Goal: Transaction & Acquisition: Purchase product/service

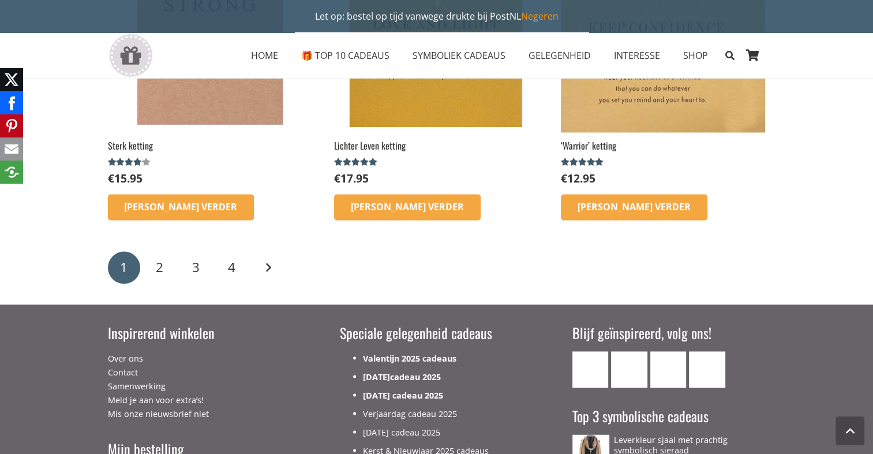
scroll to position [1847, 0]
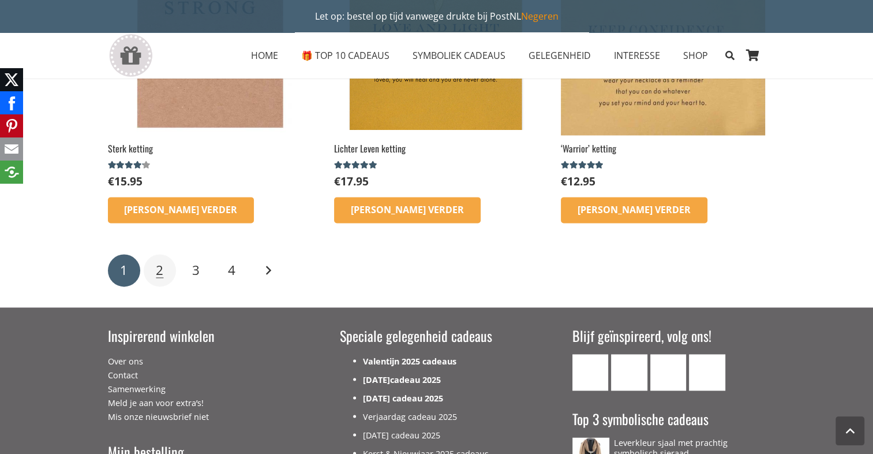
click at [162, 272] on span "2" at bounding box center [160, 270] width 8 height 18
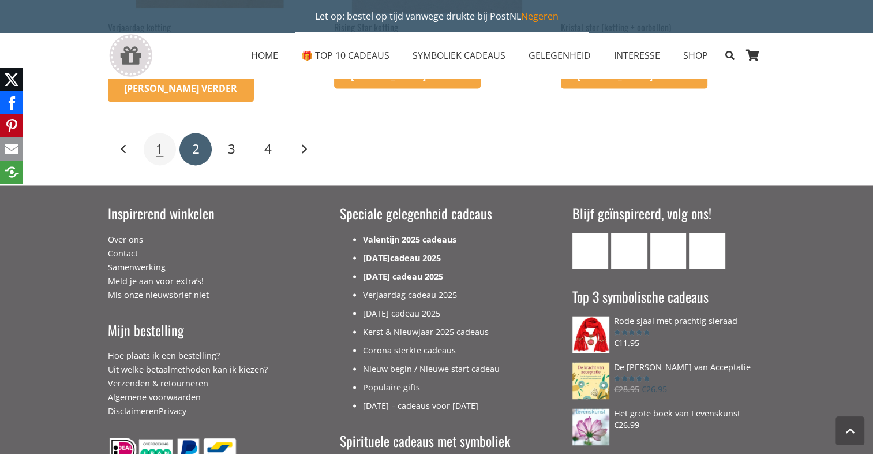
scroll to position [1616, 0]
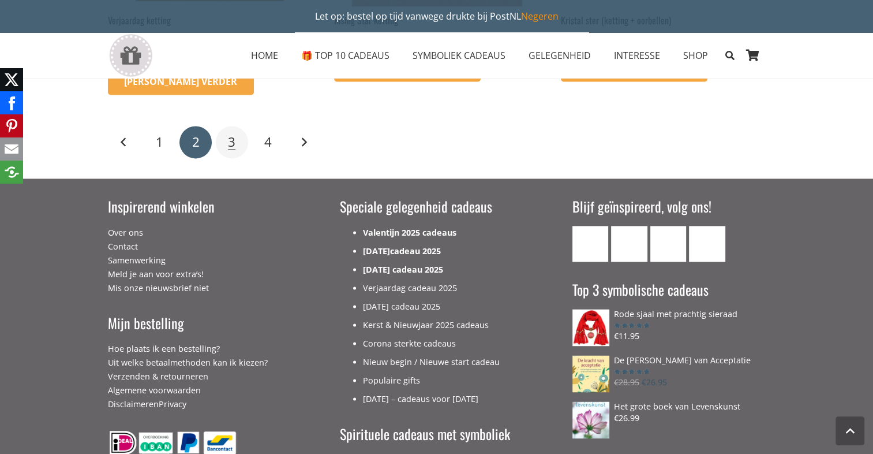
click at [228, 142] on span "3" at bounding box center [232, 142] width 8 height 18
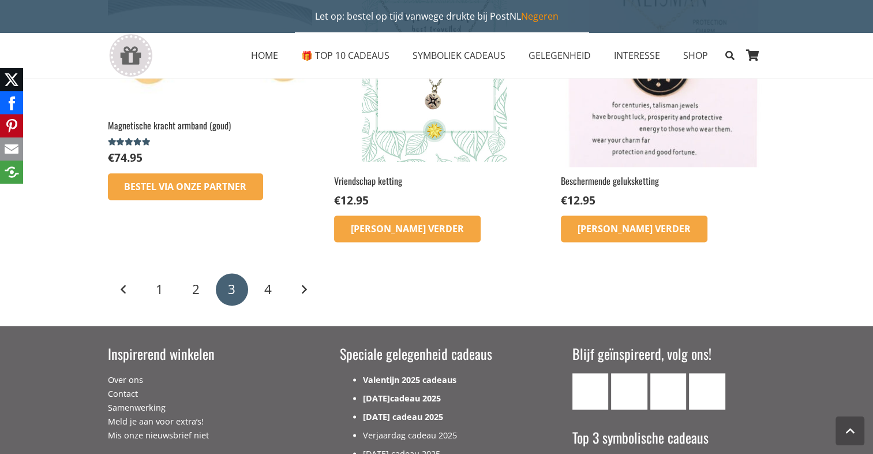
scroll to position [1501, 0]
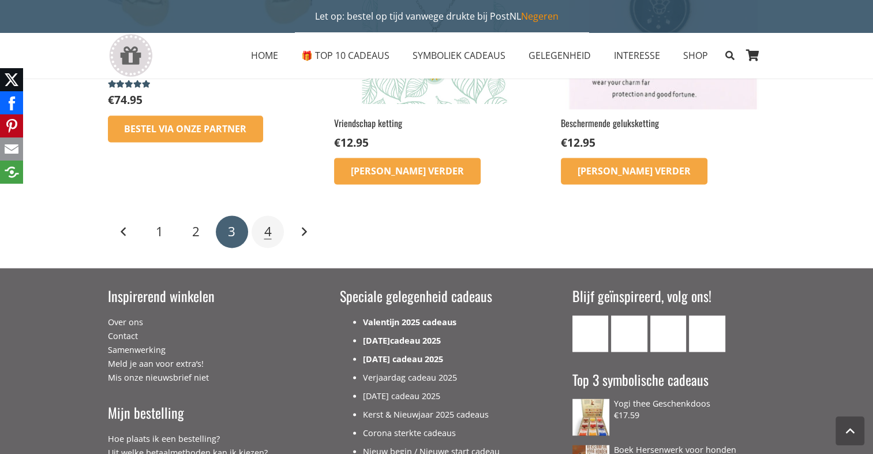
click at [272, 231] on link "4" at bounding box center [268, 231] width 32 height 32
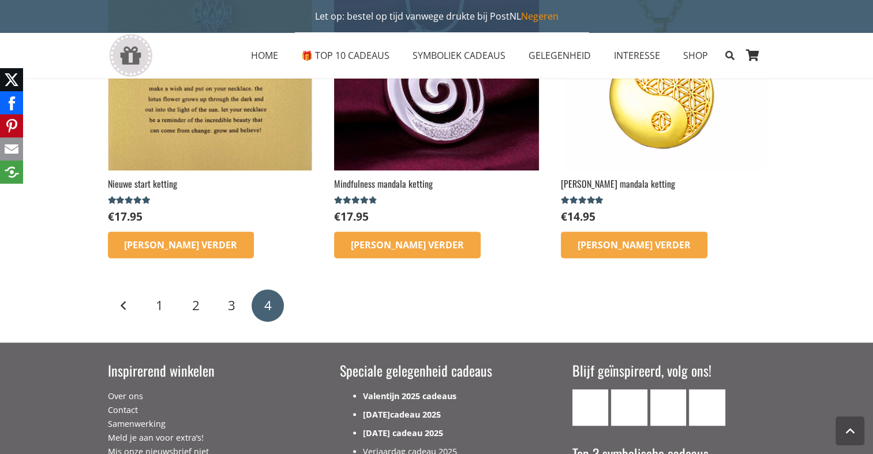
scroll to position [577, 0]
